Goal: Transaction & Acquisition: Purchase product/service

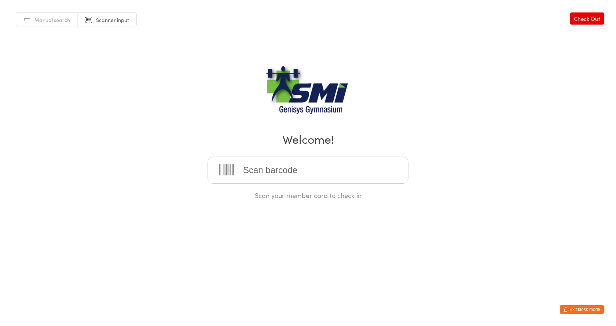
click at [590, 311] on button "Exit kiosk mode" at bounding box center [581, 309] width 44 height 9
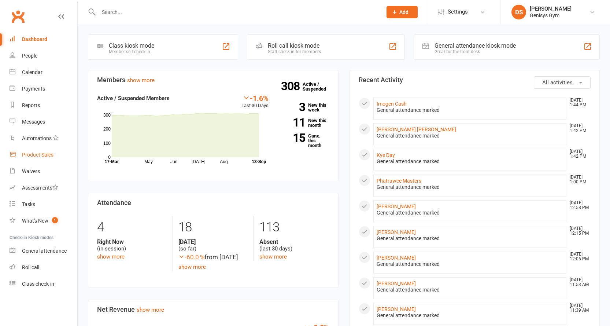
click at [36, 149] on link "Product Sales" at bounding box center [44, 155] width 68 height 16
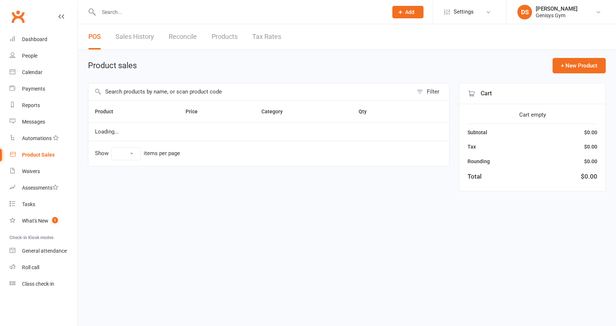
select select "10"
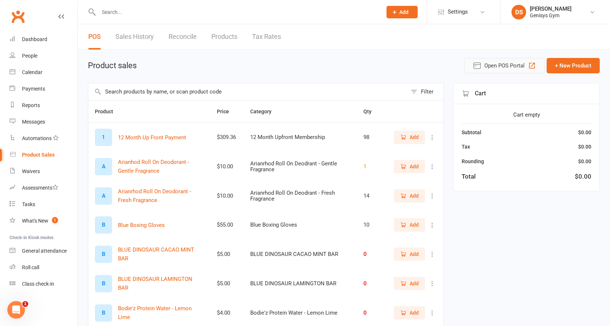
click at [509, 71] on button "Open POS Portal" at bounding box center [504, 65] width 81 height 15
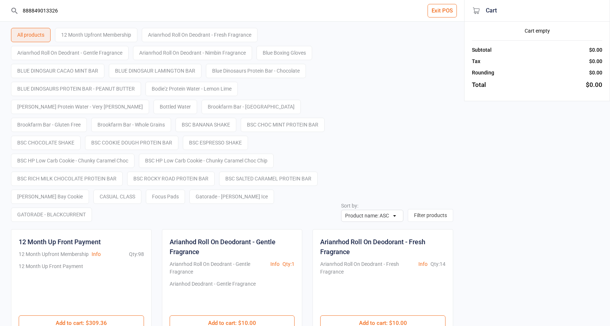
type input "888849013326"
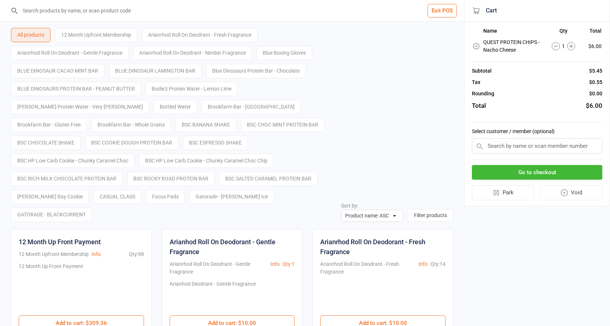
click at [541, 172] on button "Go to checkout" at bounding box center [537, 172] width 130 height 15
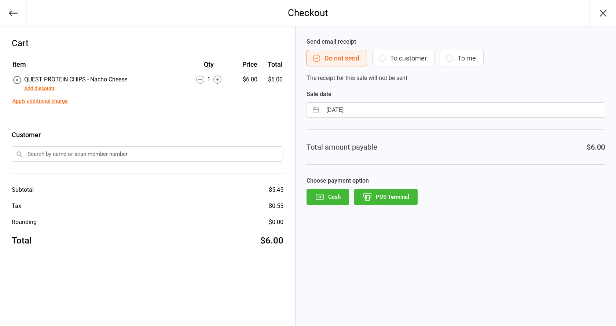
click at [393, 197] on button "POS Terminal" at bounding box center [385, 197] width 63 height 16
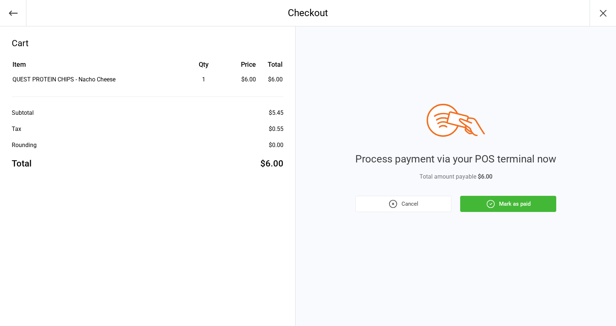
click at [543, 200] on button "Mark as paid" at bounding box center [508, 204] width 96 height 16
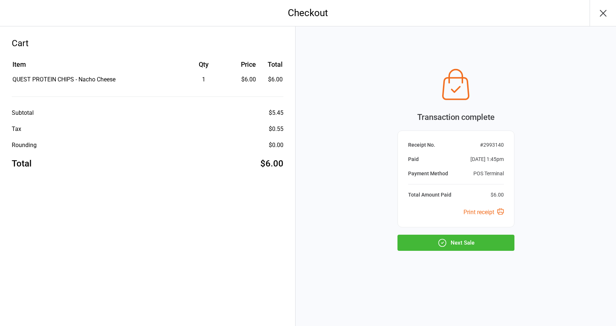
click at [451, 240] on button "Next Sale" at bounding box center [455, 242] width 117 height 16
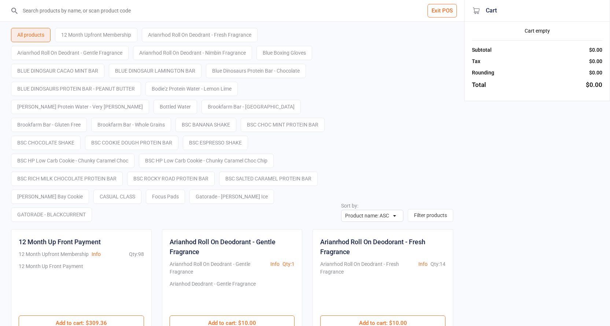
click at [439, 10] on button "Exit POS" at bounding box center [442, 11] width 29 height 14
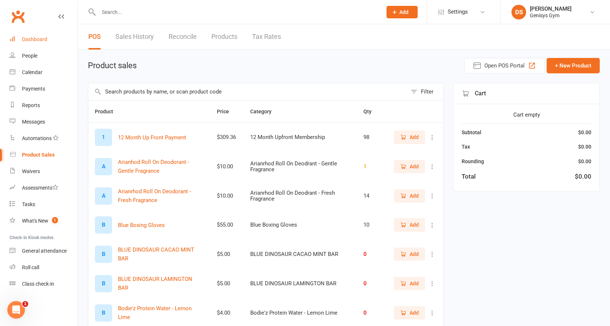
click at [48, 36] on link "Dashboard" at bounding box center [44, 39] width 68 height 16
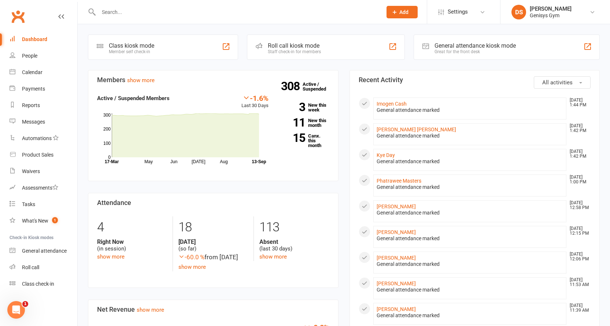
click at [485, 45] on div "General attendance kiosk mode" at bounding box center [475, 45] width 81 height 7
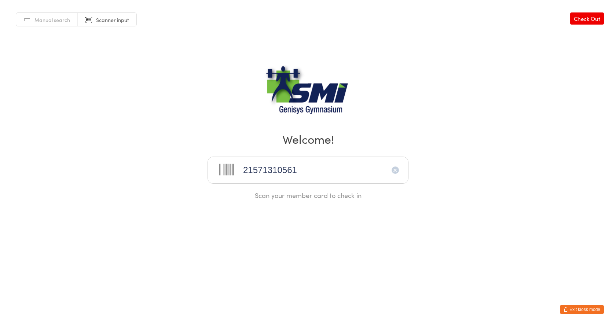
type input "21571310561"
